Goal: Task Accomplishment & Management: Manage account settings

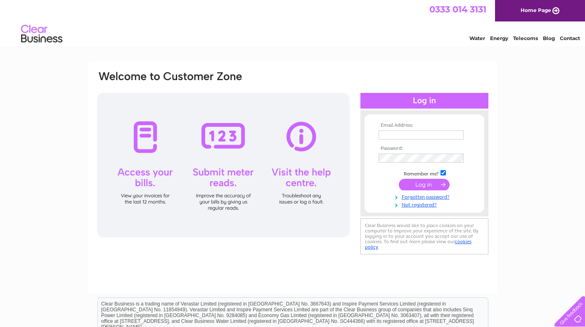
type input "stuartsmithr1@yahoo.co.uk"
click at [417, 181] on input "submit" at bounding box center [424, 185] width 51 height 12
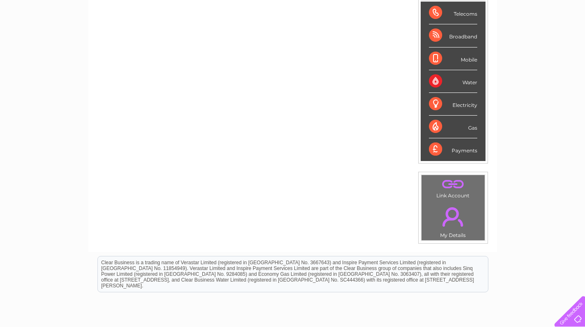
scroll to position [83, 0]
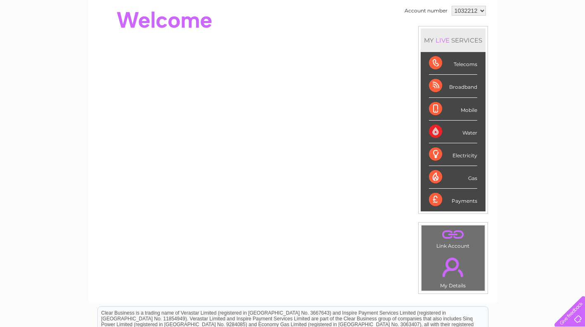
click at [447, 157] on div "Electricity" at bounding box center [453, 154] width 48 height 23
click at [458, 152] on div "Electricity" at bounding box center [453, 154] width 48 height 23
click at [434, 154] on div "Electricity" at bounding box center [453, 154] width 48 height 23
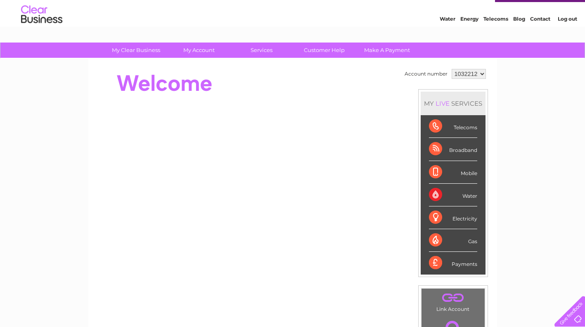
scroll to position [0, 0]
